Goal: Task Accomplishment & Management: Manage account settings

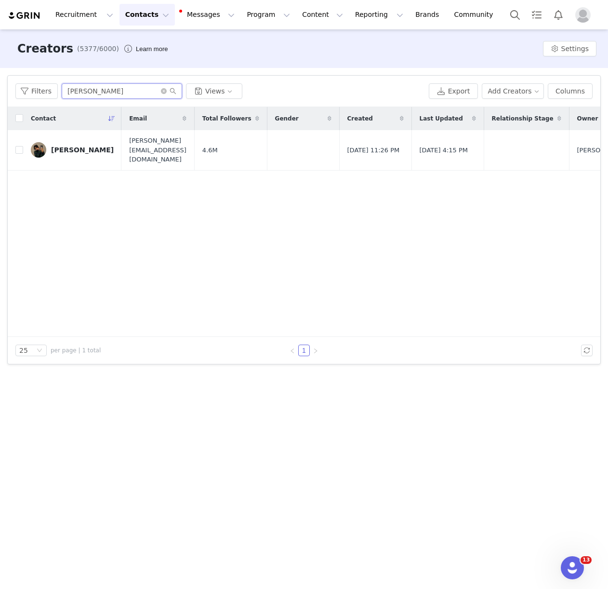
click at [93, 87] on input "[PERSON_NAME]" at bounding box center [122, 90] width 120 height 15
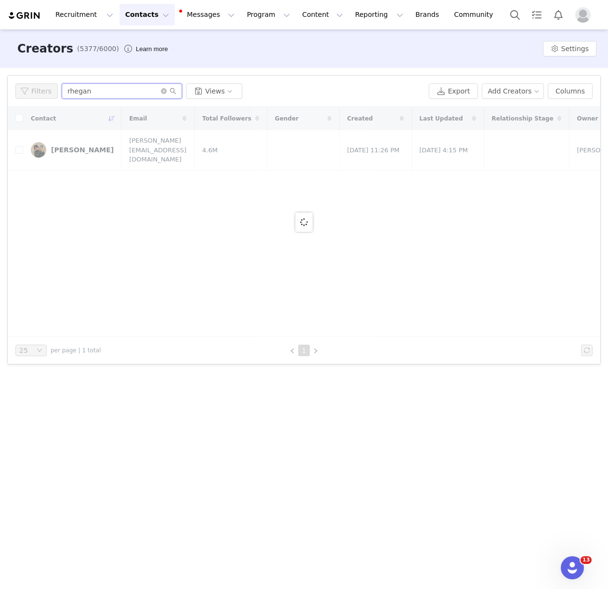
type input "rhegan c"
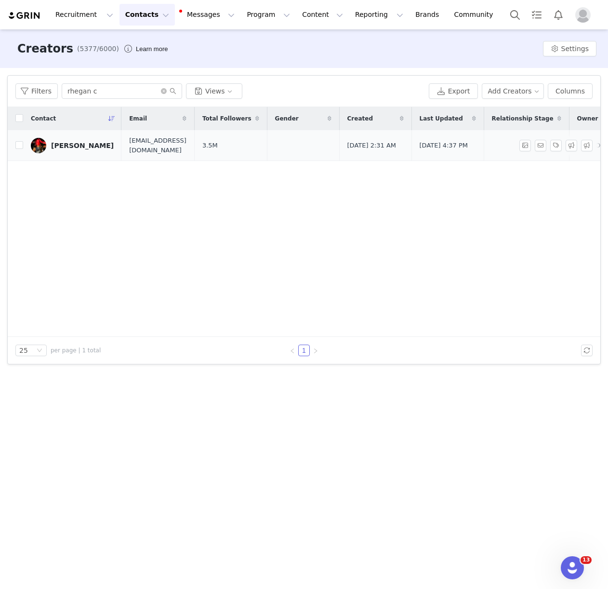
click at [89, 146] on div "[PERSON_NAME]" at bounding box center [82, 146] width 63 height 8
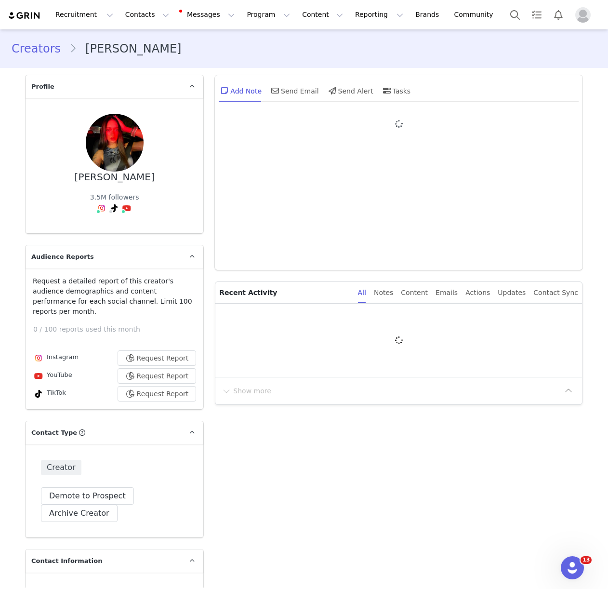
type input "+1 ([GEOGRAPHIC_DATA])"
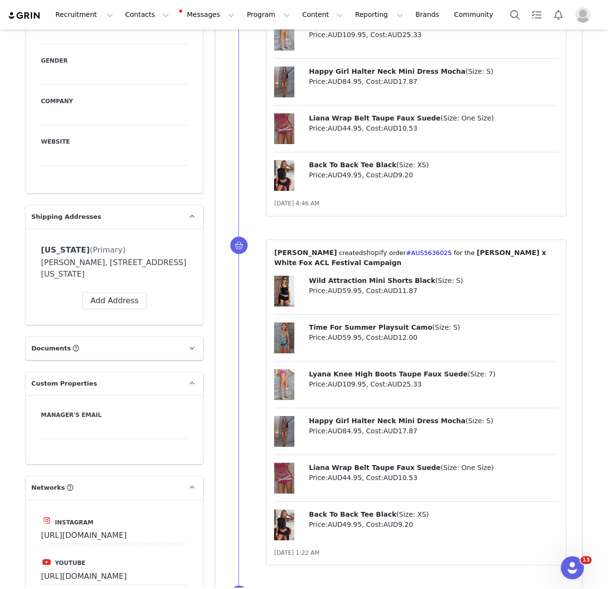
scroll to position [768, 0]
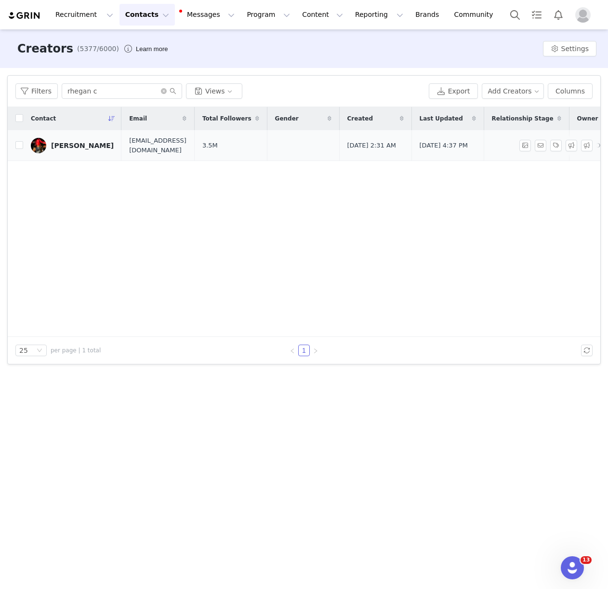
click at [94, 142] on div "[PERSON_NAME]" at bounding box center [82, 146] width 63 height 8
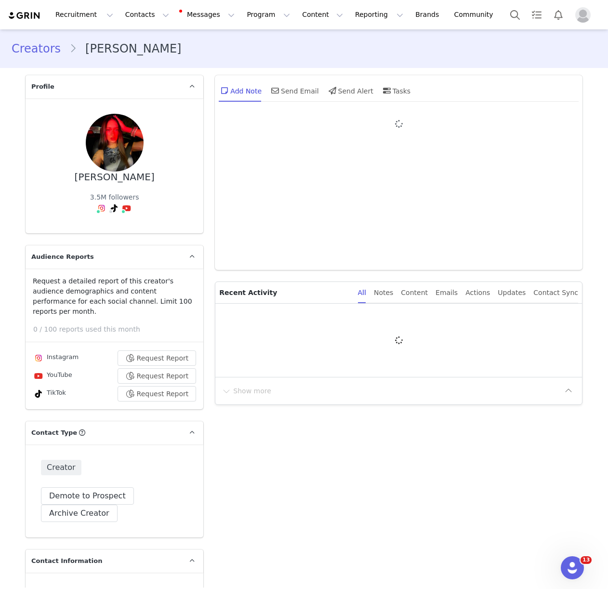
type input "+1 ([GEOGRAPHIC_DATA])"
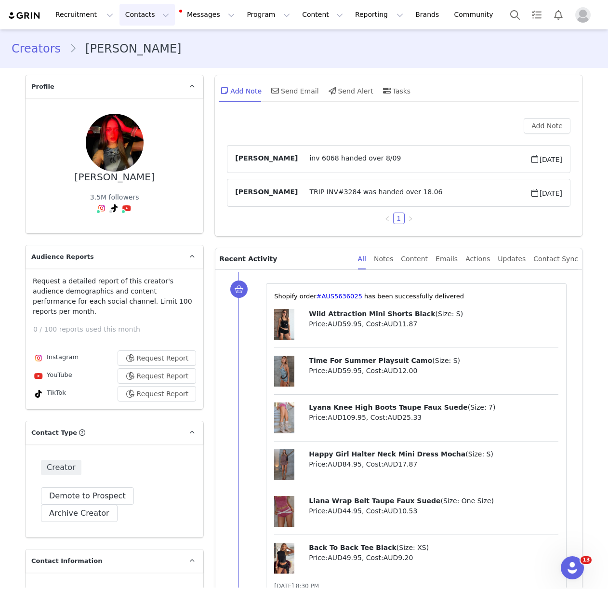
click at [121, 15] on button "Contacts Contacts" at bounding box center [147, 15] width 55 height 22
click at [124, 38] on p "Creators" at bounding box center [134, 43] width 29 height 10
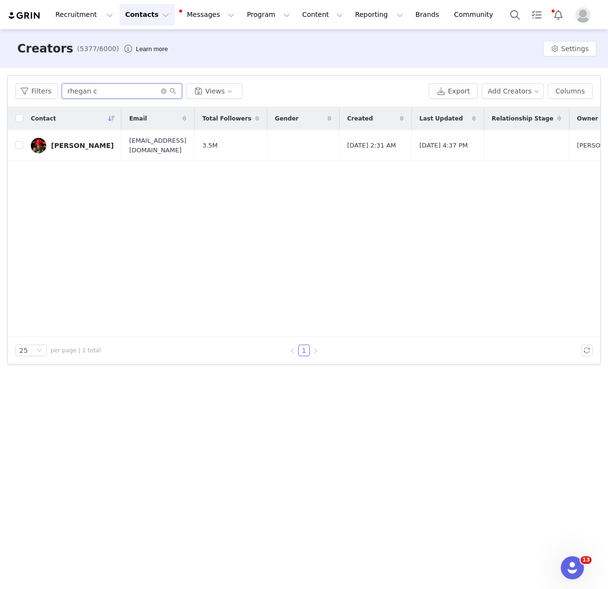
click at [97, 92] on input "rhegan c" at bounding box center [122, 90] width 120 height 15
type input "courtney antalek"
click at [86, 146] on div "Courtney Antalek" at bounding box center [82, 146] width 63 height 8
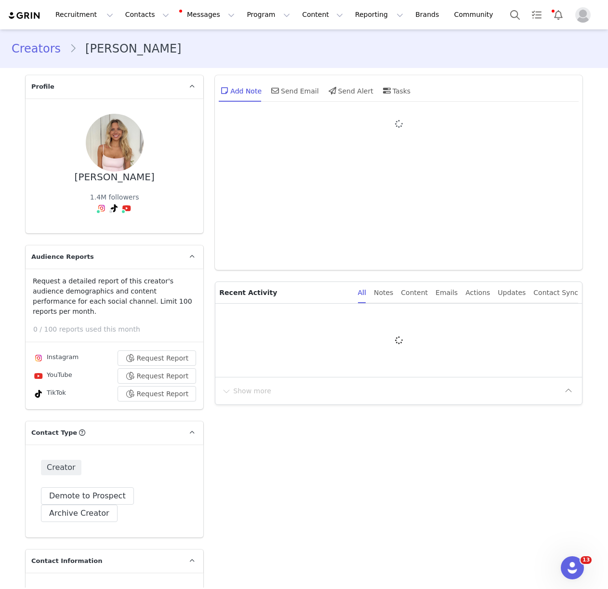
type input "+1 ([GEOGRAPHIC_DATA])"
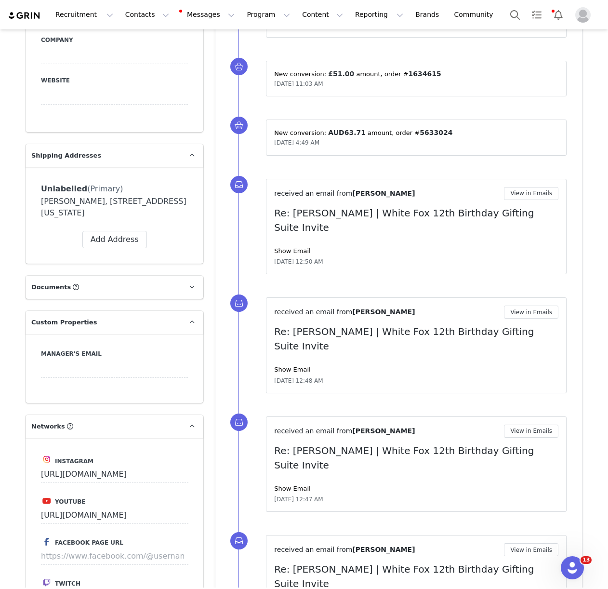
scroll to position [891, 0]
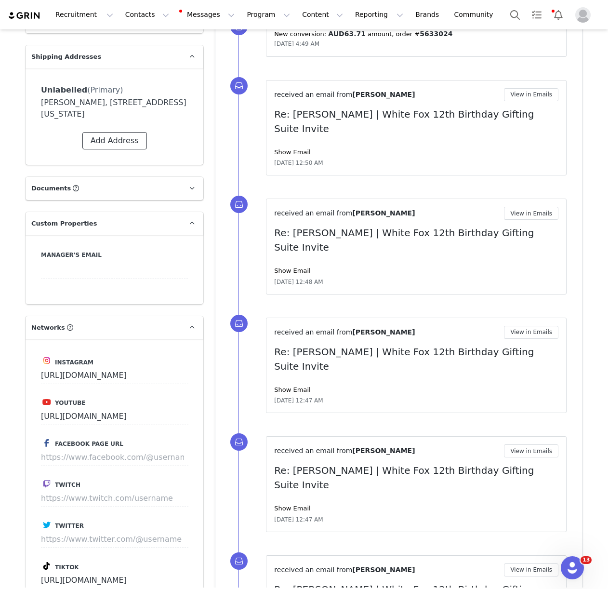
click at [124, 143] on button "Add Address" at bounding box center [114, 140] width 65 height 17
select select
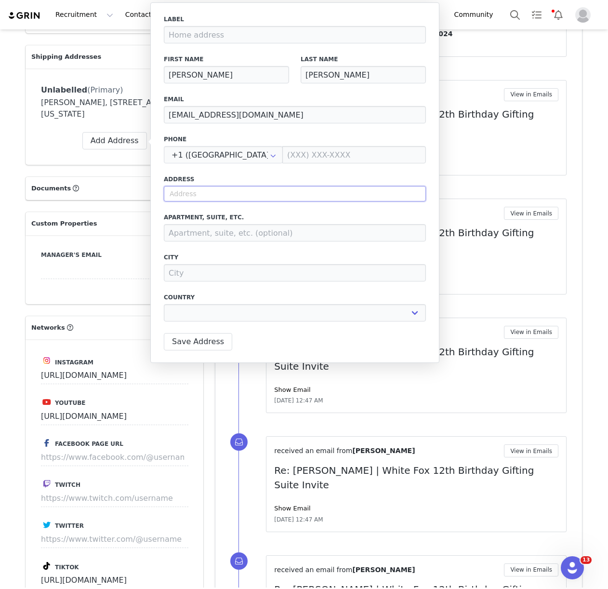
click at [206, 194] on input "text" at bounding box center [295, 193] width 262 height 15
paste input "655 Union St apt PH2H Brooklyn NY 11215 United States"
type input "655 Union St apt PH2H Brooklyn NY 11215 United States"
select select
type input "655 Union St"
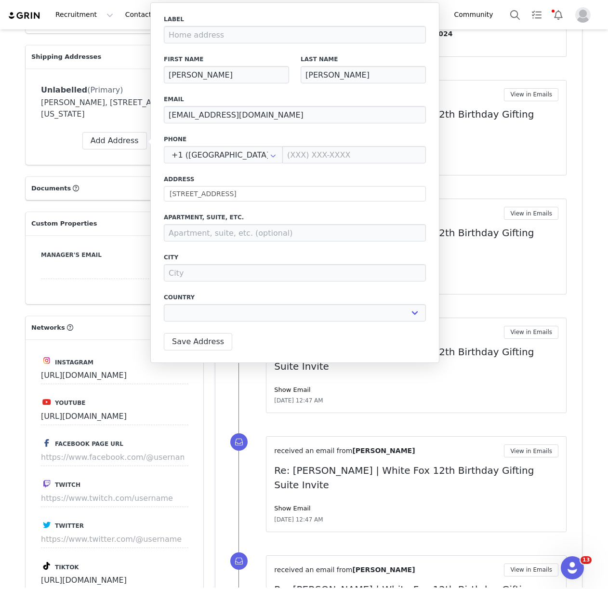
select select "[object Object]"
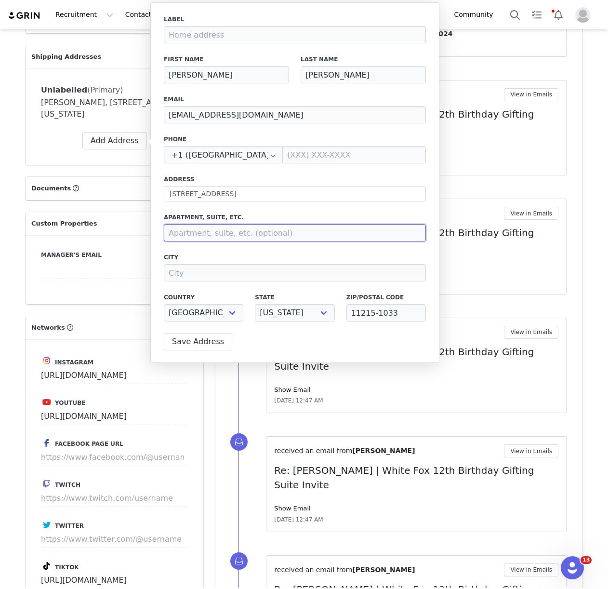
click at [198, 228] on input at bounding box center [295, 232] width 262 height 17
paste input "apt PH2H"
type input "apt PH2H"
click at [214, 253] on label "City" at bounding box center [295, 257] width 262 height 9
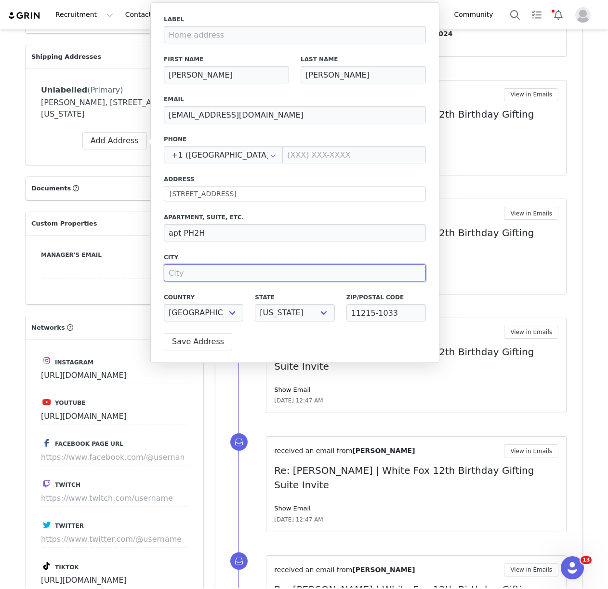
click at [196, 274] on input at bounding box center [295, 272] width 262 height 17
paste input "Brooklyn"
type input "Brooklyn"
click at [239, 253] on label "City" at bounding box center [295, 257] width 262 height 9
drag, startPoint x: 405, startPoint y: 312, endPoint x: 399, endPoint y: 313, distance: 5.5
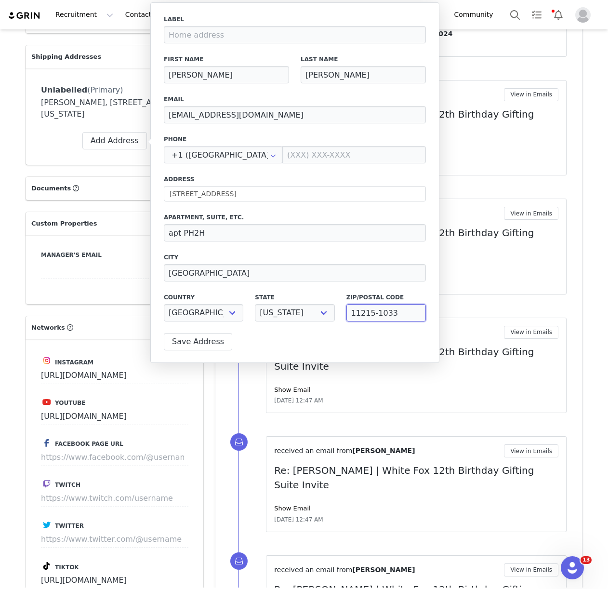
click at [405, 312] on input "11215-1033" at bounding box center [386, 312] width 80 height 17
drag, startPoint x: 392, startPoint y: 314, endPoint x: 371, endPoint y: 315, distance: 21.7
click at [371, 315] on input "11215-1033" at bounding box center [386, 312] width 80 height 17
type input "11215"
click at [269, 342] on div "Label First Name Courtney Last Name Antalek Email courtneyyantalek@gmail.com Ph…" at bounding box center [294, 182] width 289 height 360
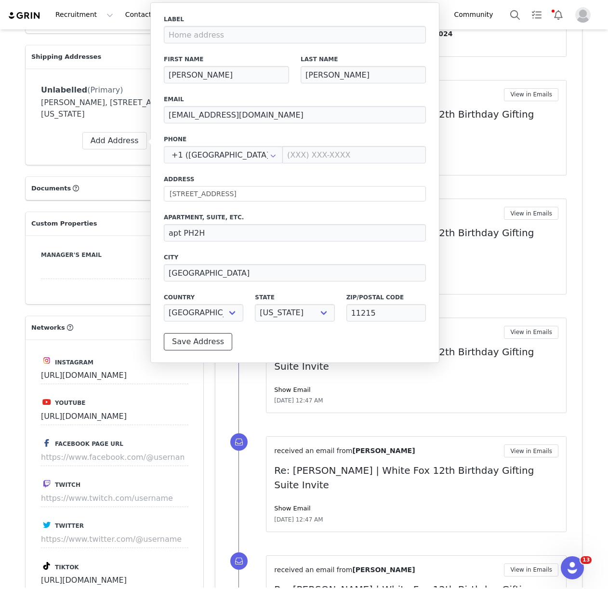
click at [202, 342] on button "Save Address" at bounding box center [198, 341] width 68 height 17
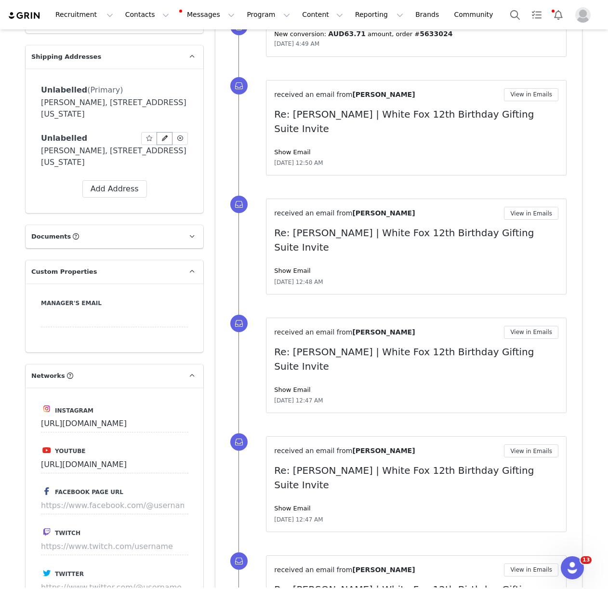
select select "[object Object]"
click at [148, 141] on icon at bounding box center [149, 138] width 7 height 6
click at [166, 138] on icon at bounding box center [165, 138] width 6 height 6
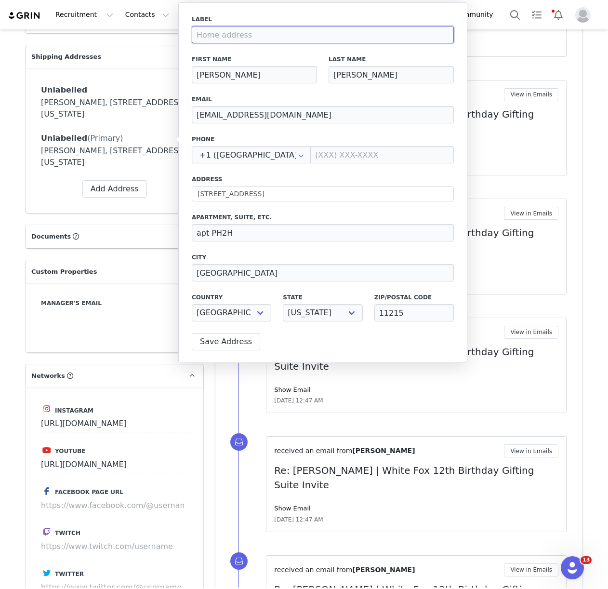
click at [233, 35] on input at bounding box center [323, 34] width 262 height 17
type input "New Address"
click at [224, 335] on button "Save Address" at bounding box center [226, 341] width 68 height 17
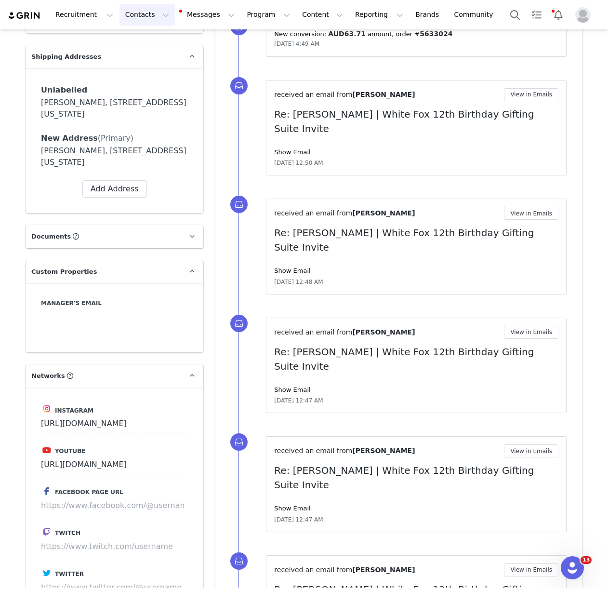
click at [146, 18] on button "Contacts Contacts" at bounding box center [147, 15] width 55 height 22
click at [145, 41] on p "Creators" at bounding box center [134, 43] width 29 height 10
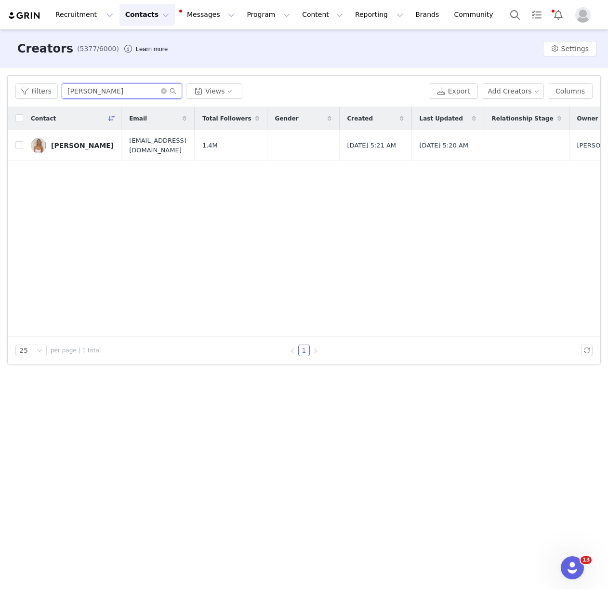
click at [112, 93] on input "courtney antalek" at bounding box center [122, 90] width 120 height 15
type input "samantha randazzo"
click at [86, 144] on div "Samantha Randazzo" at bounding box center [82, 146] width 63 height 8
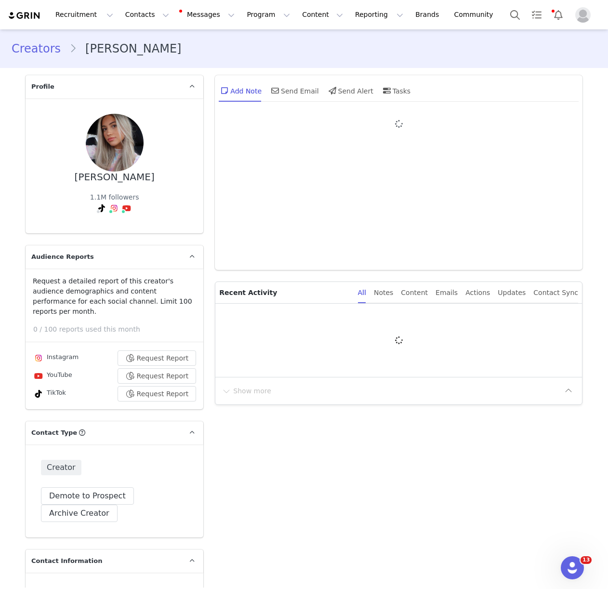
type input "+1 ([GEOGRAPHIC_DATA])"
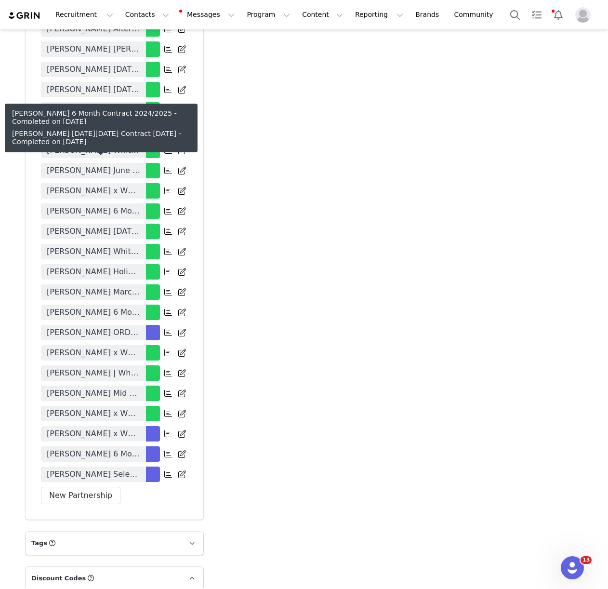
scroll to position [2581, 0]
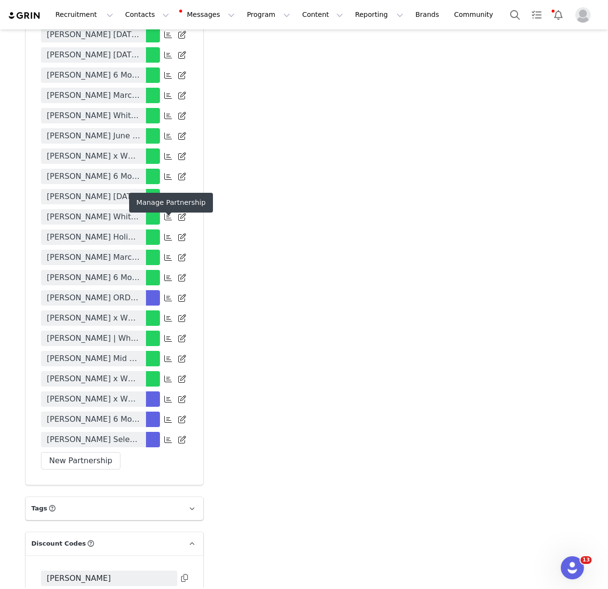
click at [167, 274] on icon at bounding box center [168, 278] width 8 height 8
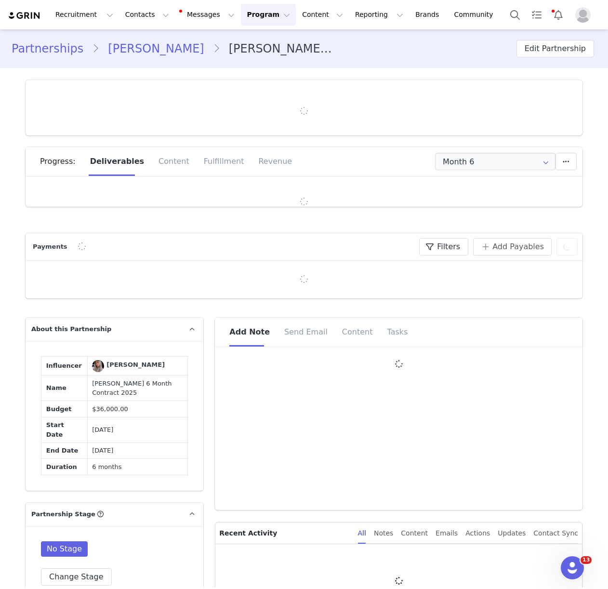
type input "+1 ([GEOGRAPHIC_DATA])"
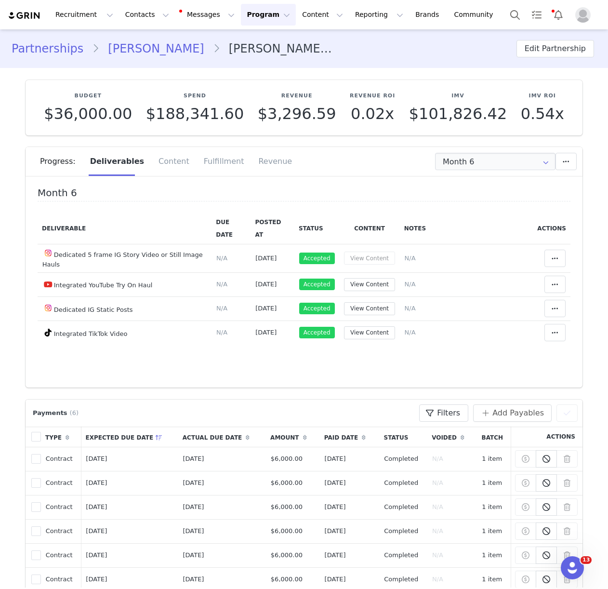
click at [157, 53] on link "Samantha Randazzo" at bounding box center [155, 48] width 113 height 17
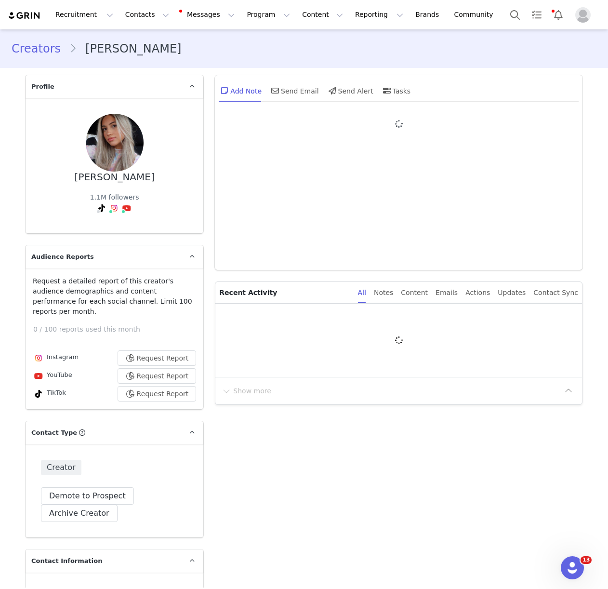
type input "+1 ([GEOGRAPHIC_DATA])"
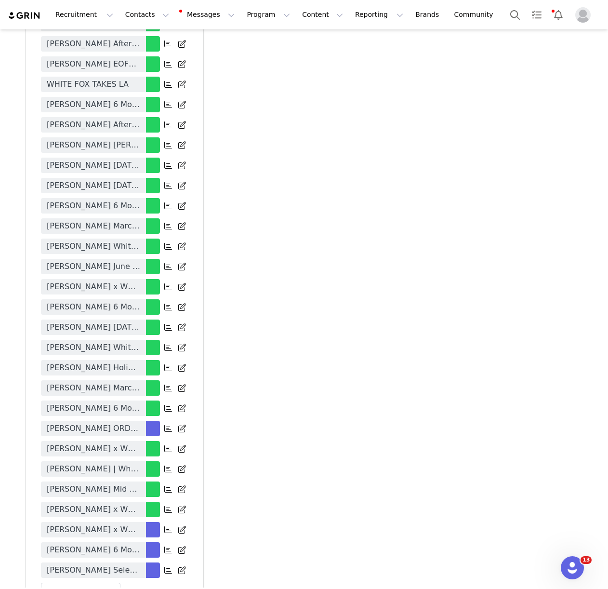
scroll to position [2452, 0]
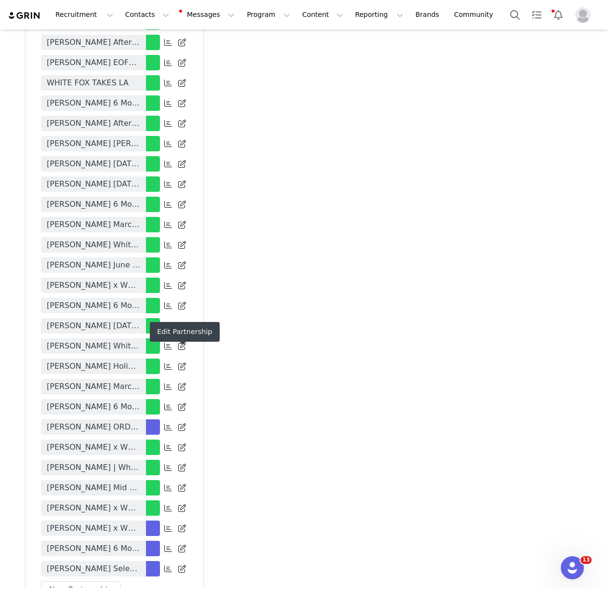
click at [181, 403] on icon at bounding box center [182, 407] width 8 height 8
select select
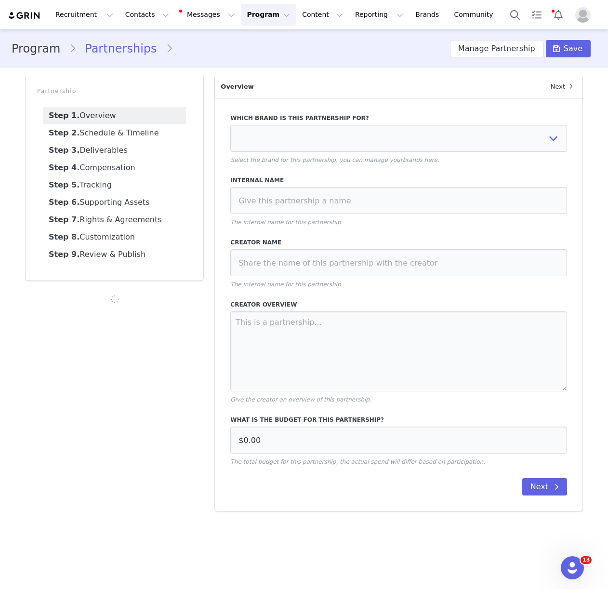
type input "$36,000.00"
select select "53c3bcc0-a659-4026-a849-d1d372a06fab"
type input "Samantha Randazzo 6 Month Contract 2025"
type input "Samantha Randazzo"
type textarea "Samantha Randazzo 6 Month Contract 2025 CAMPAIGN OVERVIEW: 6 x Dedicated IG Sta…"
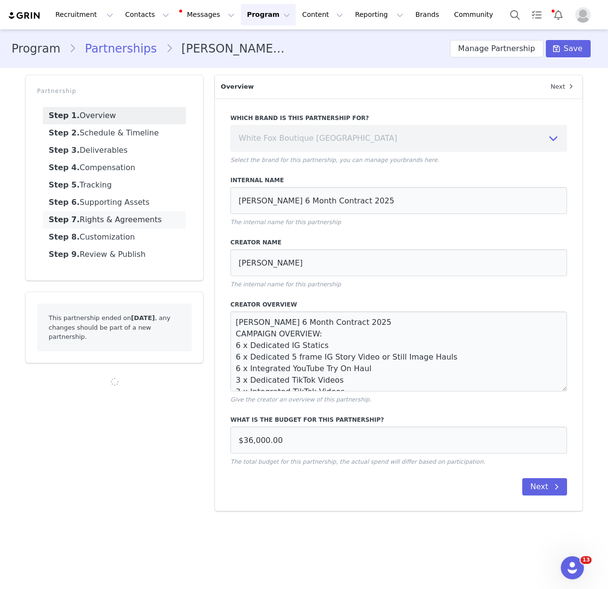
click at [111, 224] on link "Step 7. Rights & Agreements" at bounding box center [114, 219] width 143 height 17
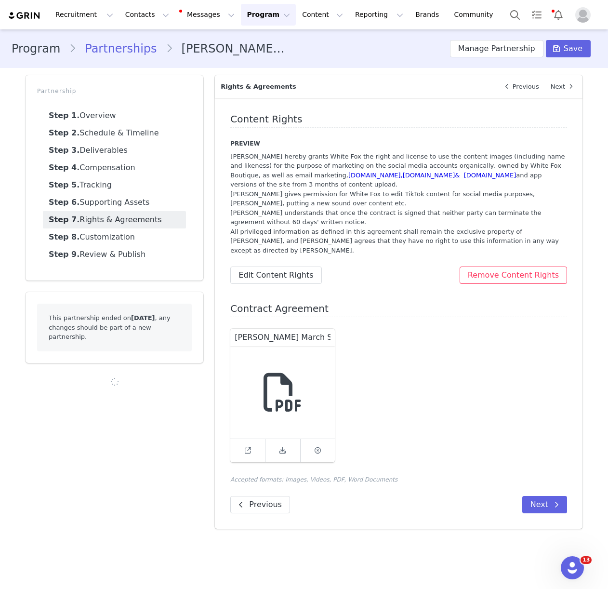
click at [298, 409] on icon at bounding box center [283, 392] width 39 height 39
click at [269, 393] on icon at bounding box center [283, 392] width 39 height 39
click at [300, 340] on input "Samantha Randazzo March Sale Contract 2025 (1).pdf" at bounding box center [282, 337] width 105 height 17
click at [308, 333] on input "Samantha Randazzo March Sale Contract 2025 (1).pdf" at bounding box center [282, 337] width 105 height 17
click at [247, 451] on icon at bounding box center [248, 450] width 6 height 6
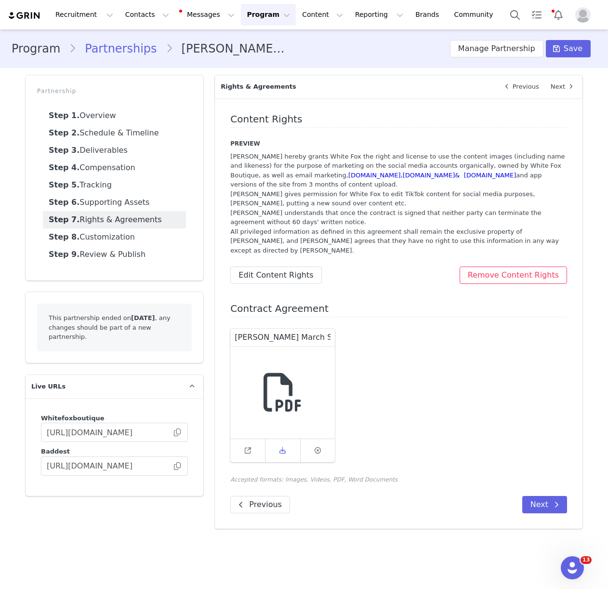
click at [282, 446] on span at bounding box center [283, 451] width 12 height 12
click at [300, 337] on input "Samantha Randazzo March Sale Contract 2025 (1).pdf" at bounding box center [282, 337] width 105 height 17
